Goal: Task Accomplishment & Management: Use online tool/utility

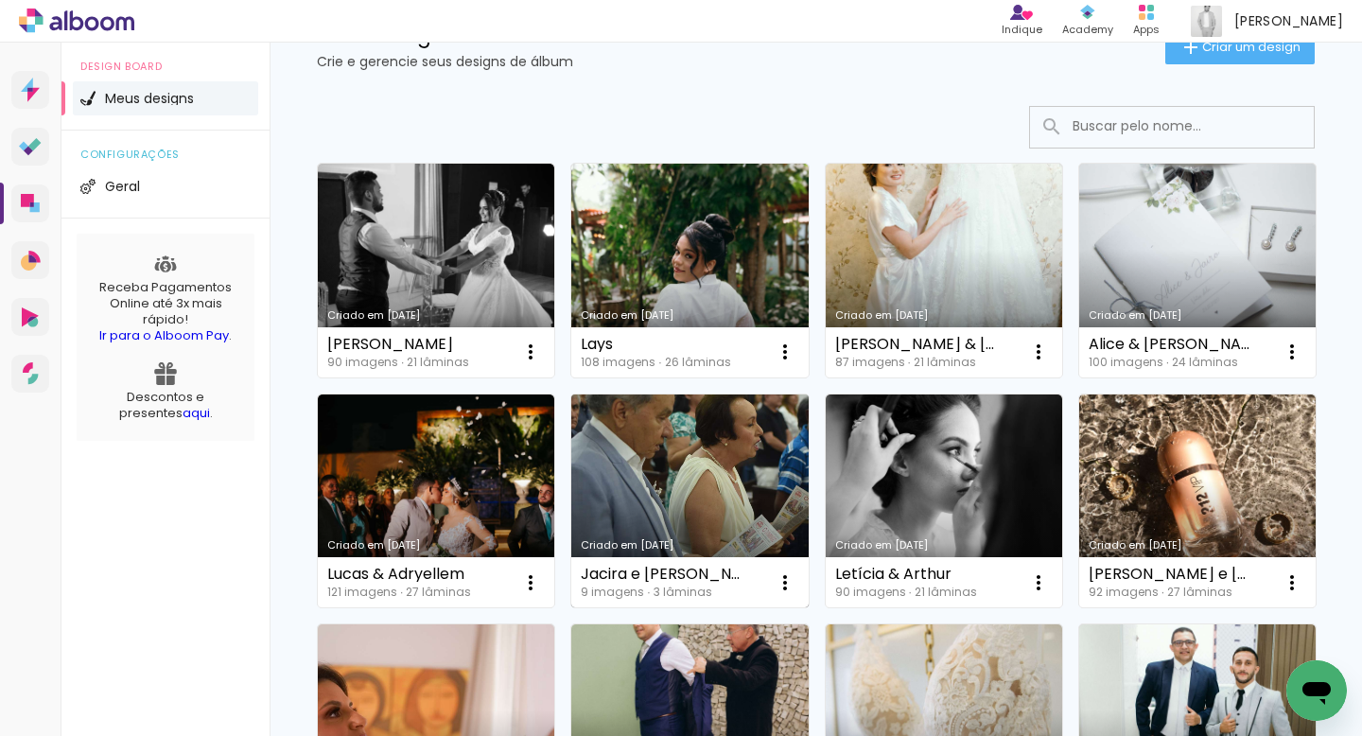
scroll to position [80, 0]
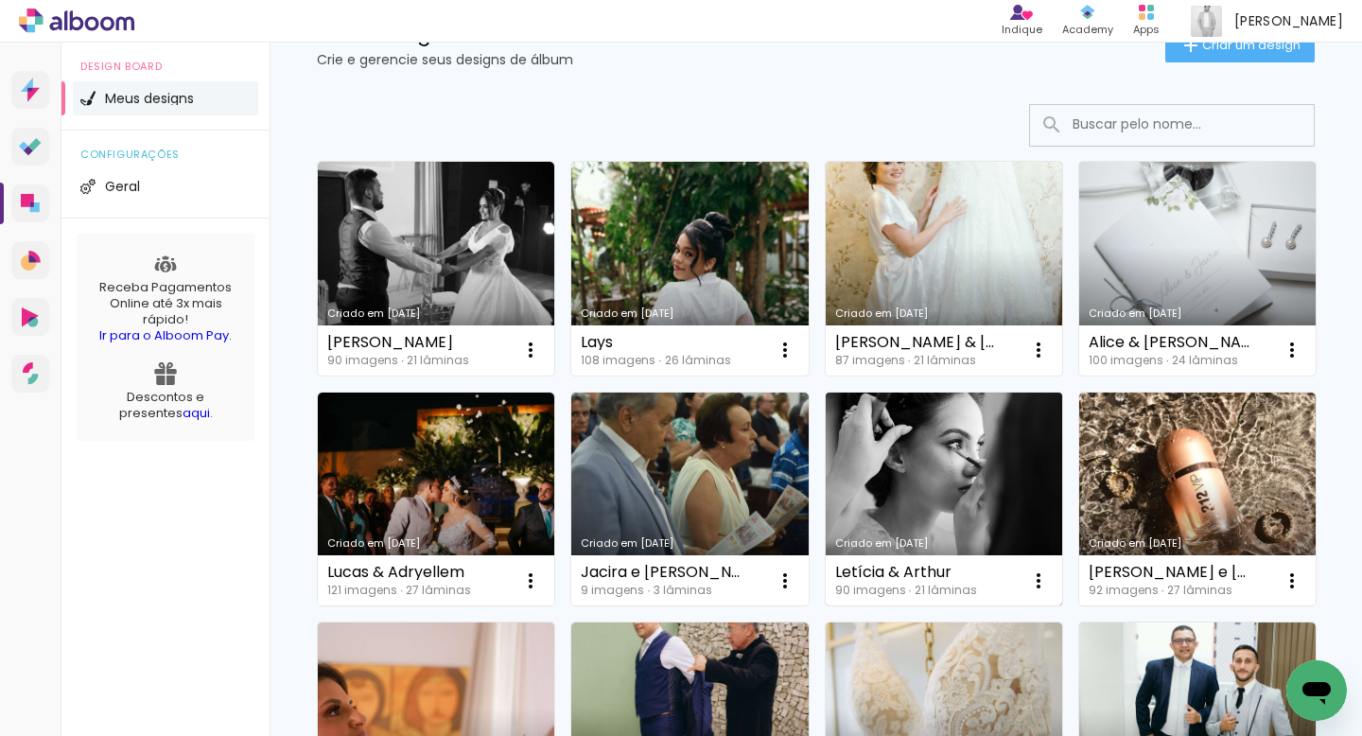
click at [935, 449] on link "Criado em [DATE]" at bounding box center [944, 499] width 236 height 214
